Goal: Navigation & Orientation: Find specific page/section

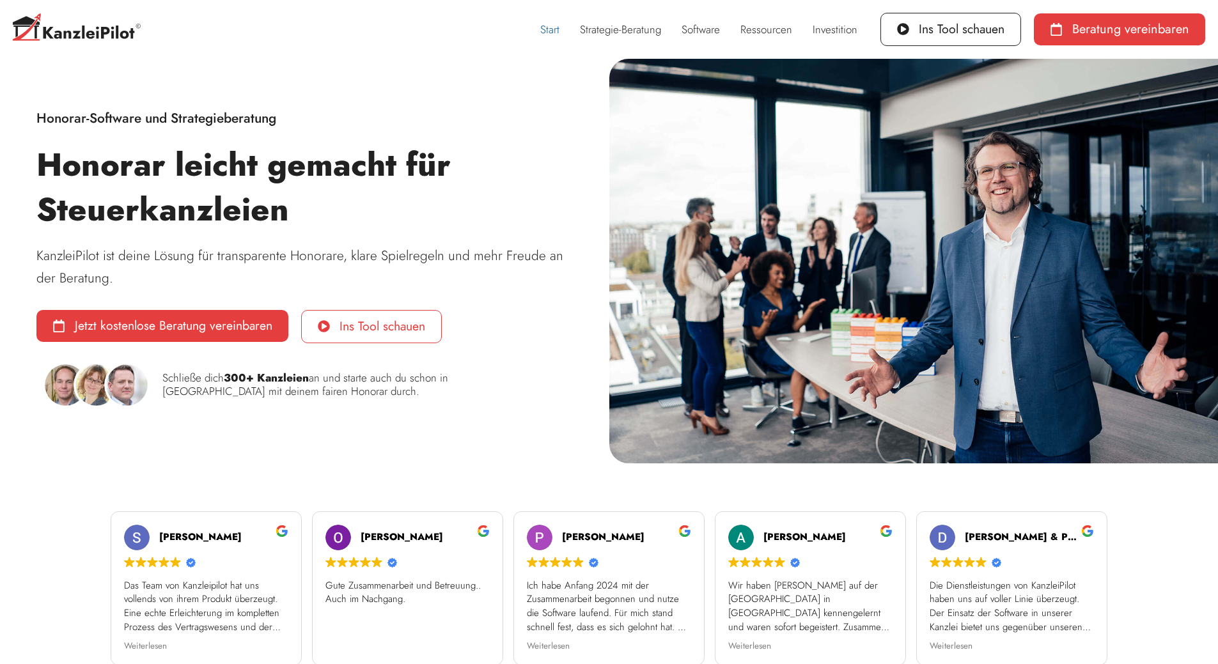
click at [383, 333] on span "Ins Tool schauen" at bounding box center [382, 326] width 86 height 13
click at [547, 32] on link "Start" at bounding box center [550, 29] width 40 height 29
click at [708, 31] on link "Software" at bounding box center [700, 29] width 59 height 29
